Goal: Information Seeking & Learning: Learn about a topic

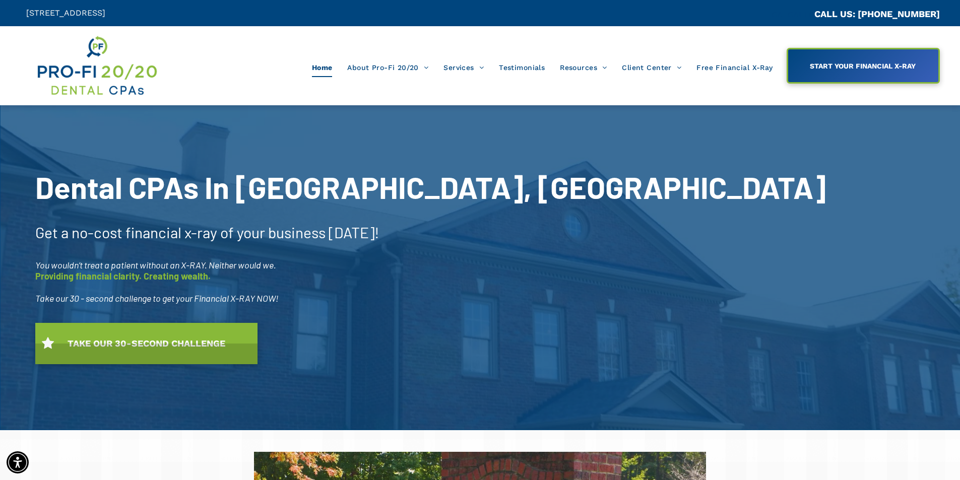
click at [327, 71] on span "Home" at bounding box center [322, 67] width 21 height 19
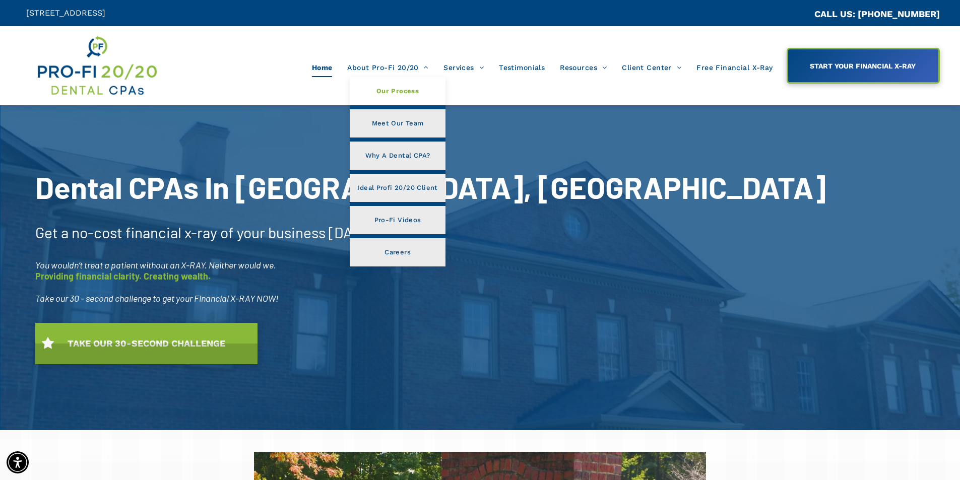
click at [409, 90] on span "Our Process" at bounding box center [398, 91] width 42 height 13
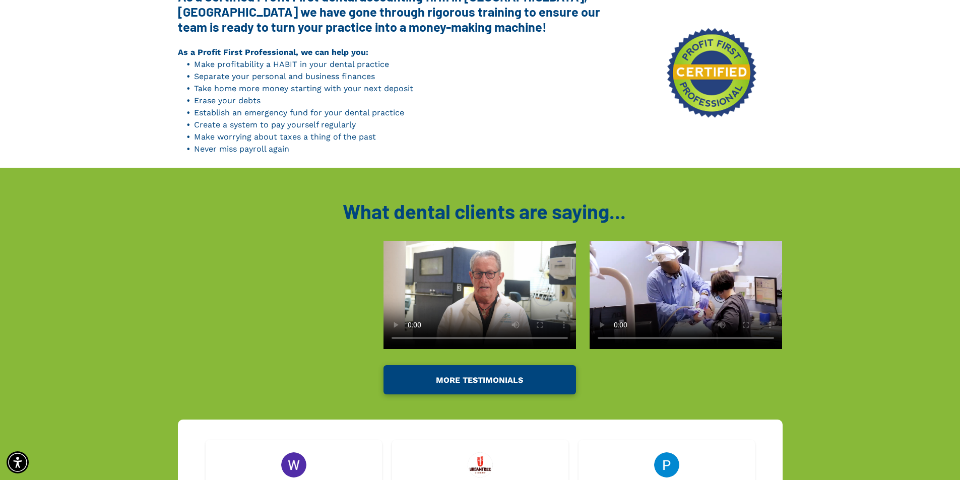
scroll to position [1512, 0]
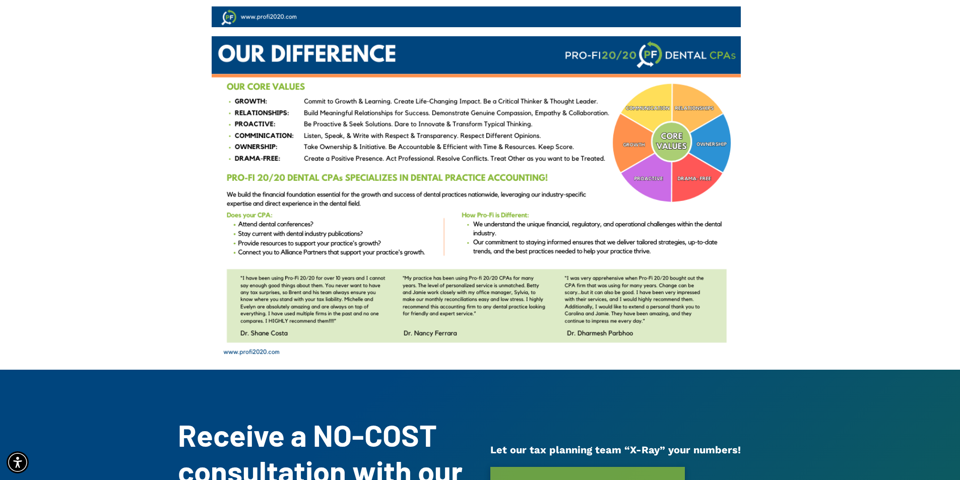
scroll to position [459, 0]
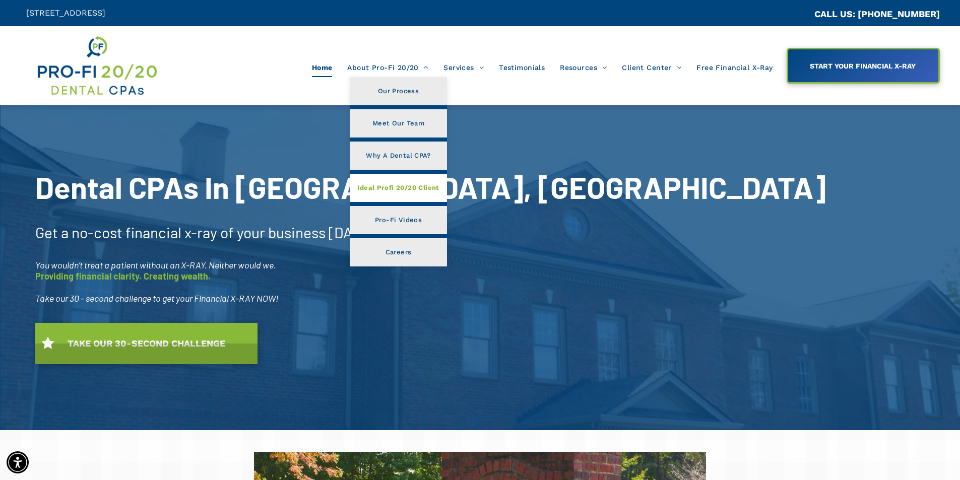
click at [388, 191] on span "Ideal Profi 20/20 Client" at bounding box center [398, 187] width 82 height 13
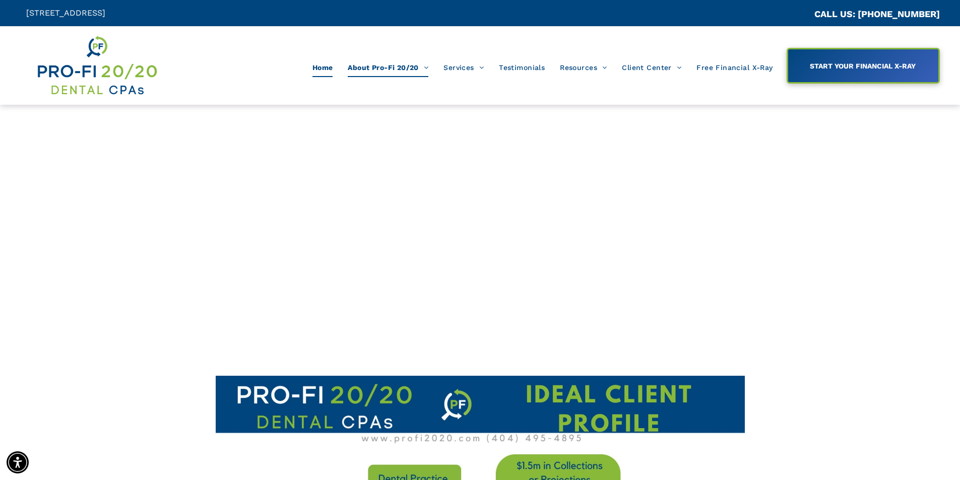
click at [323, 71] on span "Home" at bounding box center [323, 67] width 21 height 19
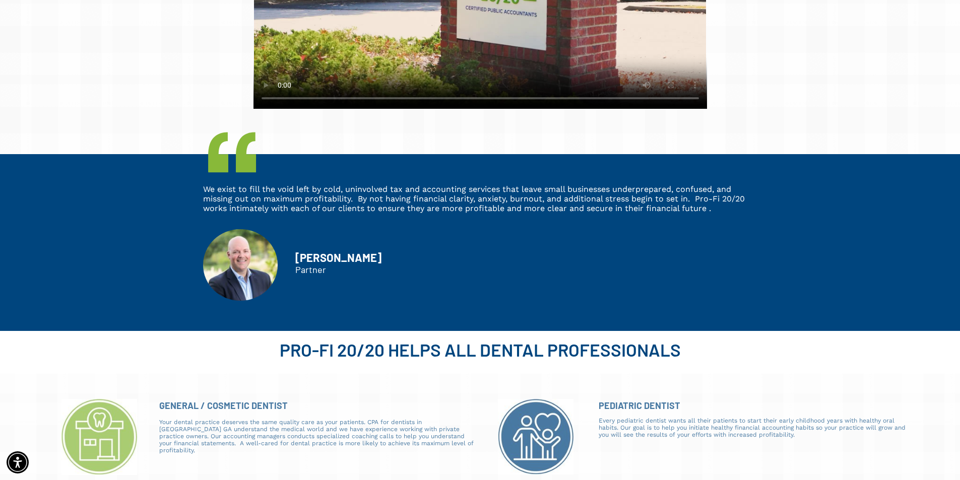
scroll to position [403, 0]
